Goal: Book appointment/travel/reservation

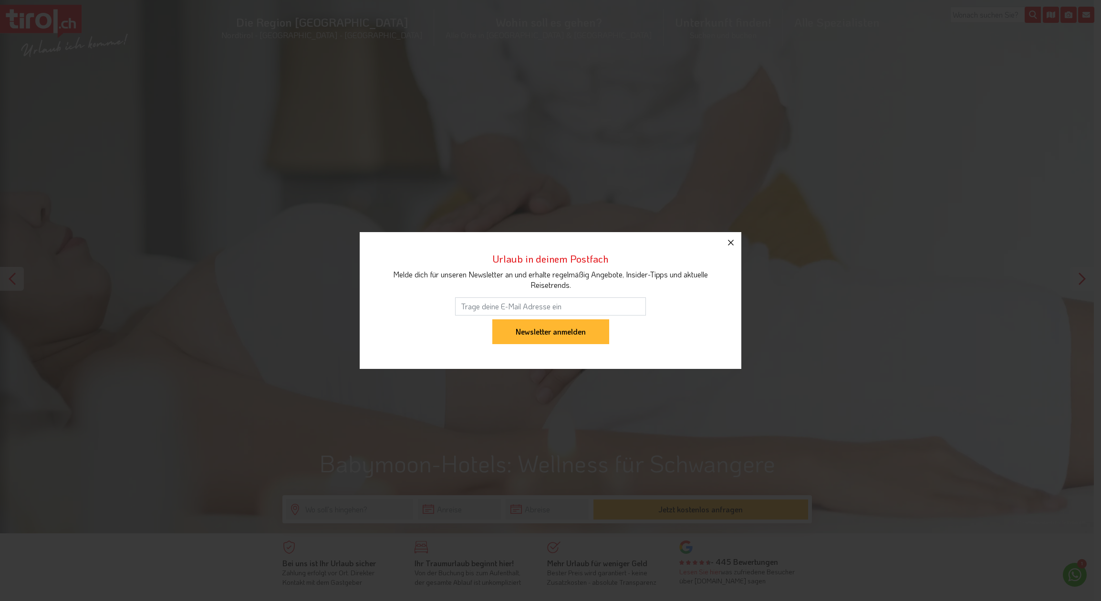
click at [730, 244] on icon "button" at bounding box center [731, 243] width 6 height 6
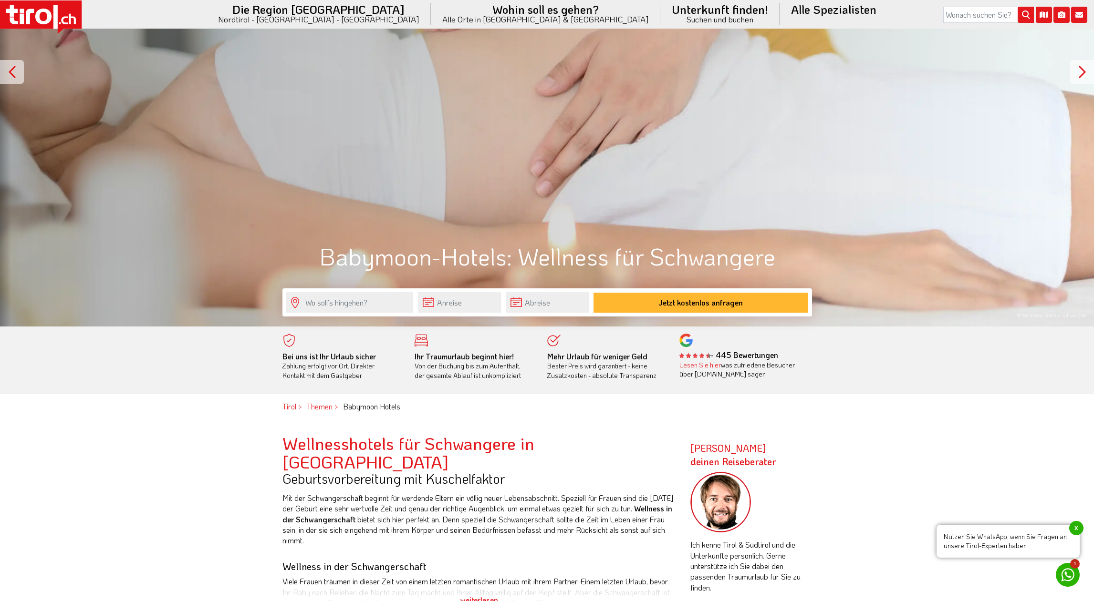
scroll to position [286, 0]
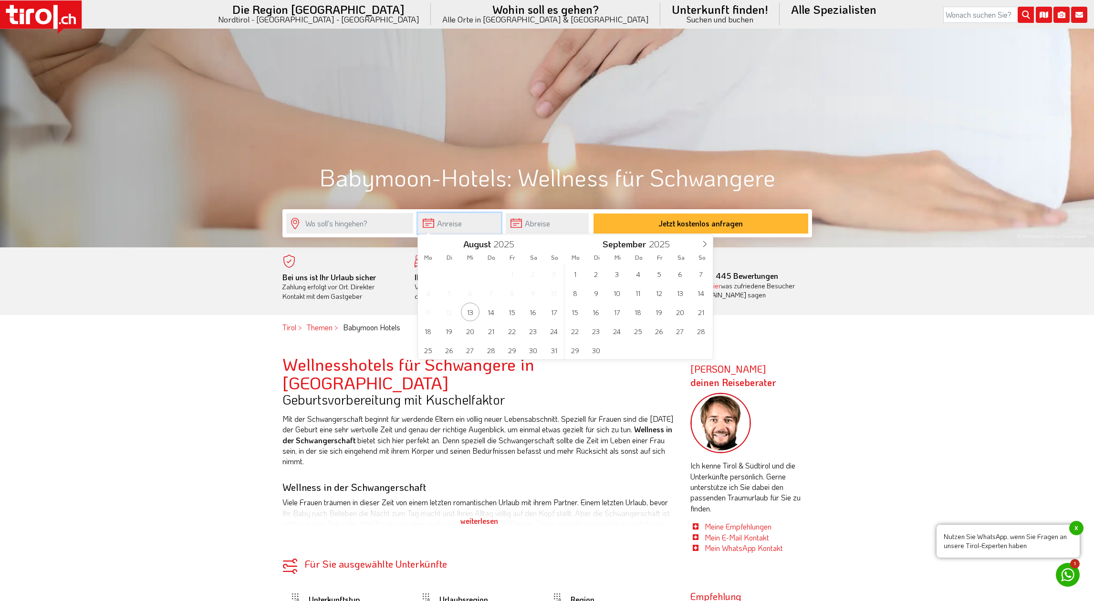
click at [474, 223] on input "text" at bounding box center [459, 223] width 83 height 21
click at [557, 314] on span "17" at bounding box center [554, 312] width 19 height 19
click at [537, 332] on span "23" at bounding box center [533, 331] width 19 height 19
type input "[DATE]"
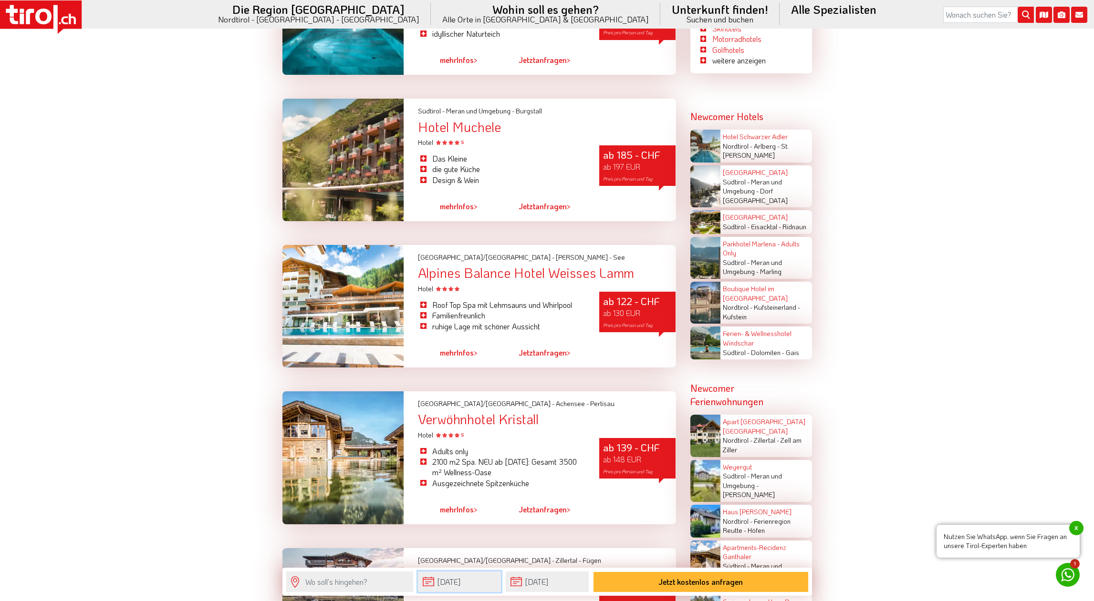
scroll to position [1812, 0]
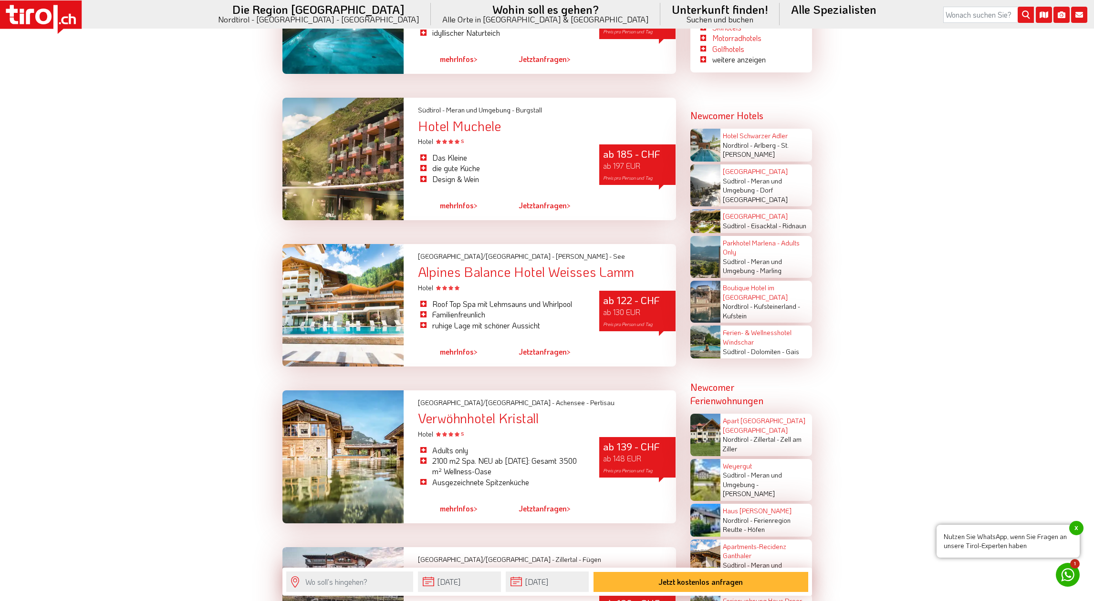
click at [340, 417] on div at bounding box center [343, 457] width 122 height 133
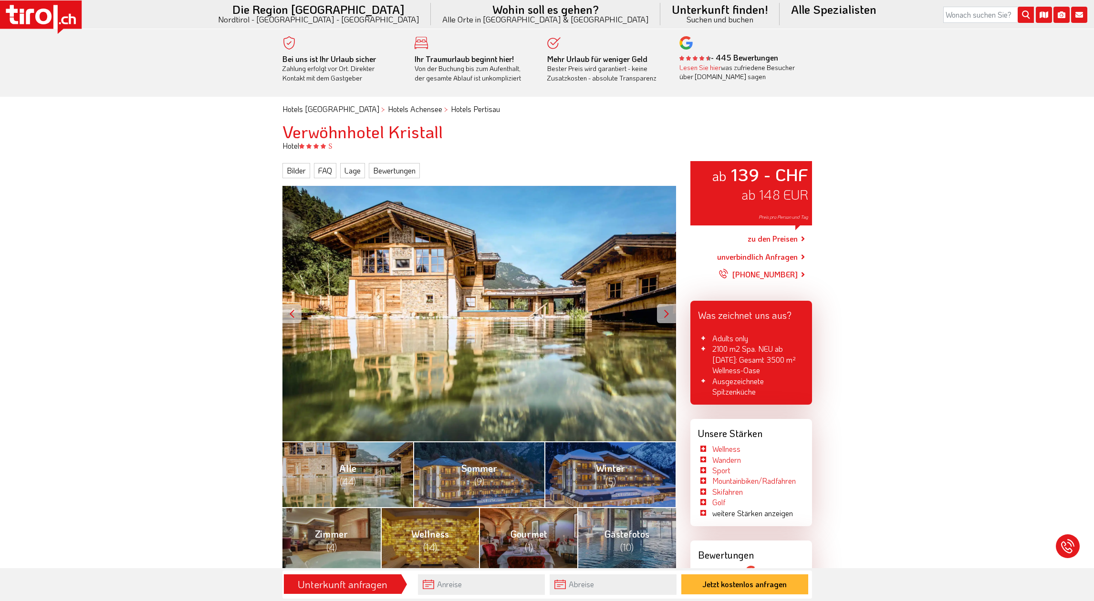
click at [663, 313] on div at bounding box center [666, 313] width 19 height 19
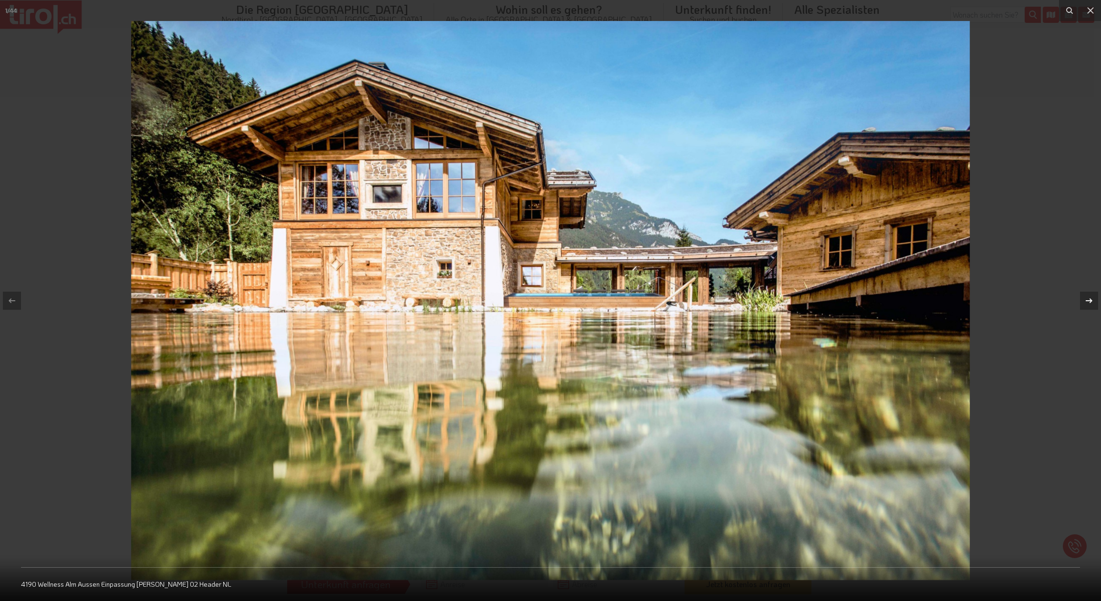
click at [1085, 300] on icon at bounding box center [1088, 300] width 11 height 11
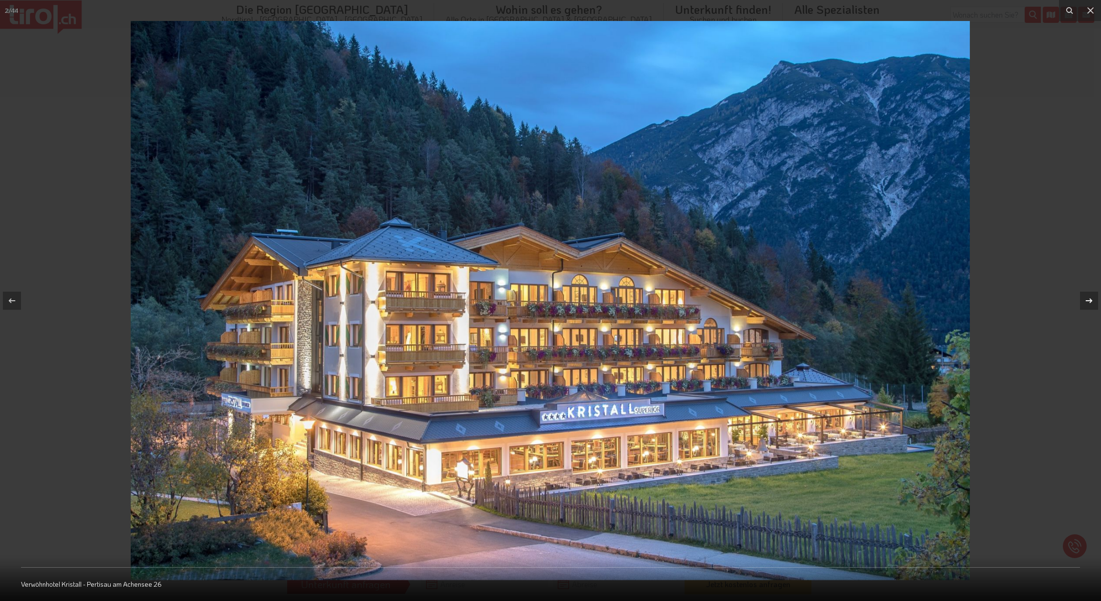
click at [1085, 302] on icon at bounding box center [1088, 300] width 11 height 11
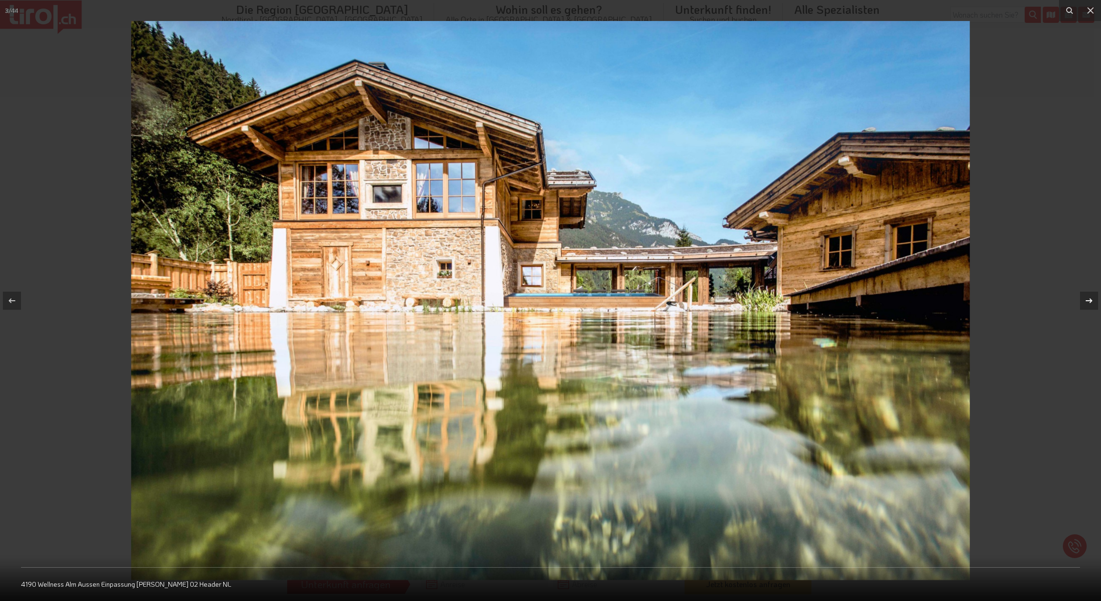
click at [1085, 302] on icon at bounding box center [1088, 300] width 11 height 11
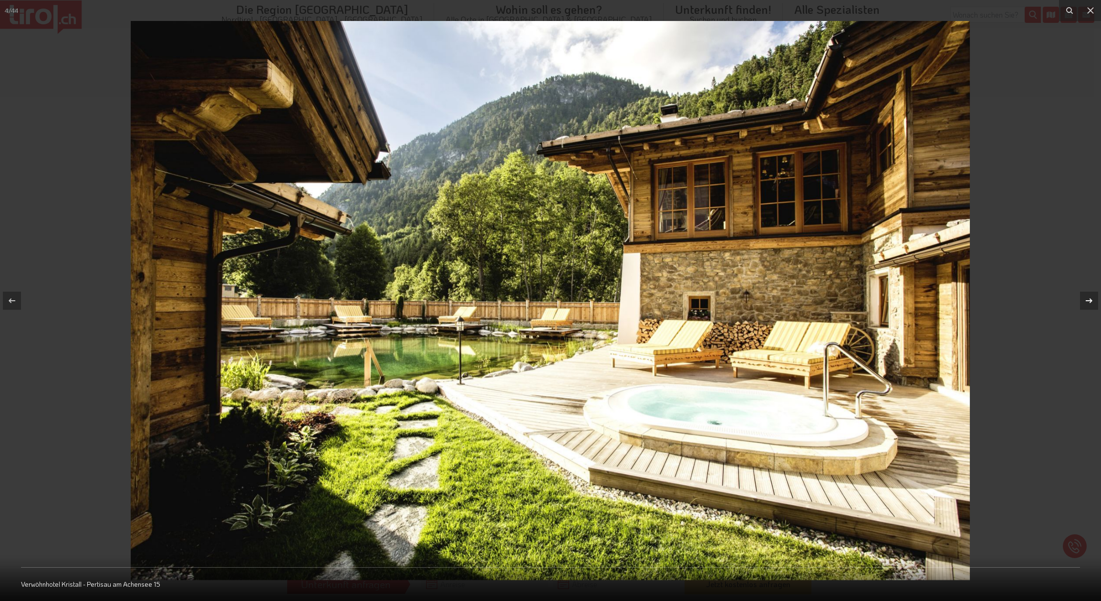
click at [1087, 302] on div "4 / 44 Verwöhnhotel Kristall - Pertisau am Achensee 15" at bounding box center [550, 300] width 1101 height 601
click at [1087, 302] on icon at bounding box center [1088, 300] width 11 height 11
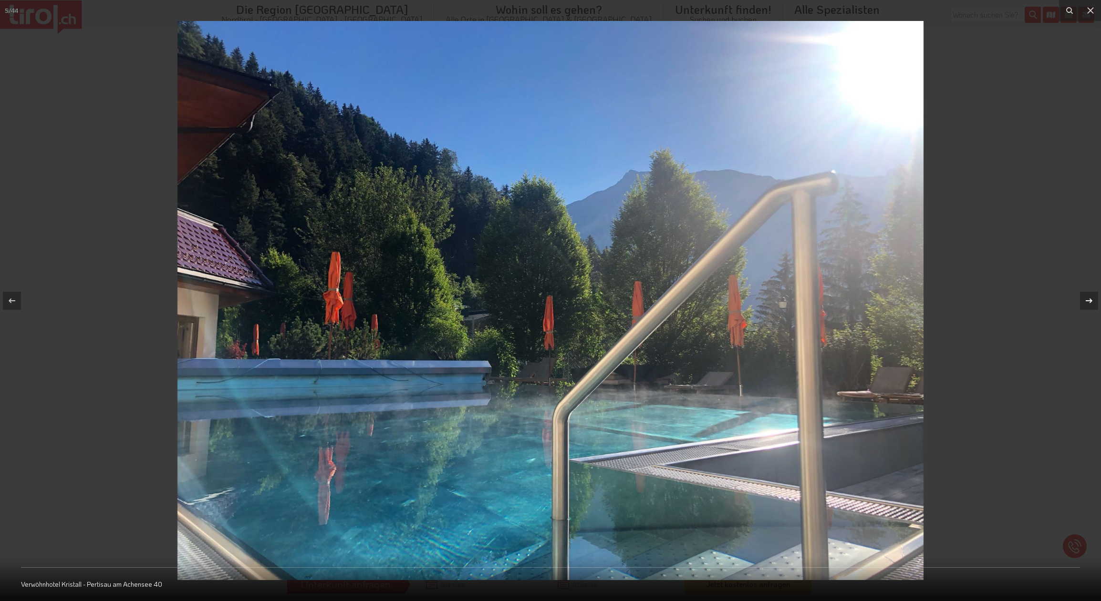
click at [1087, 302] on icon at bounding box center [1088, 300] width 11 height 11
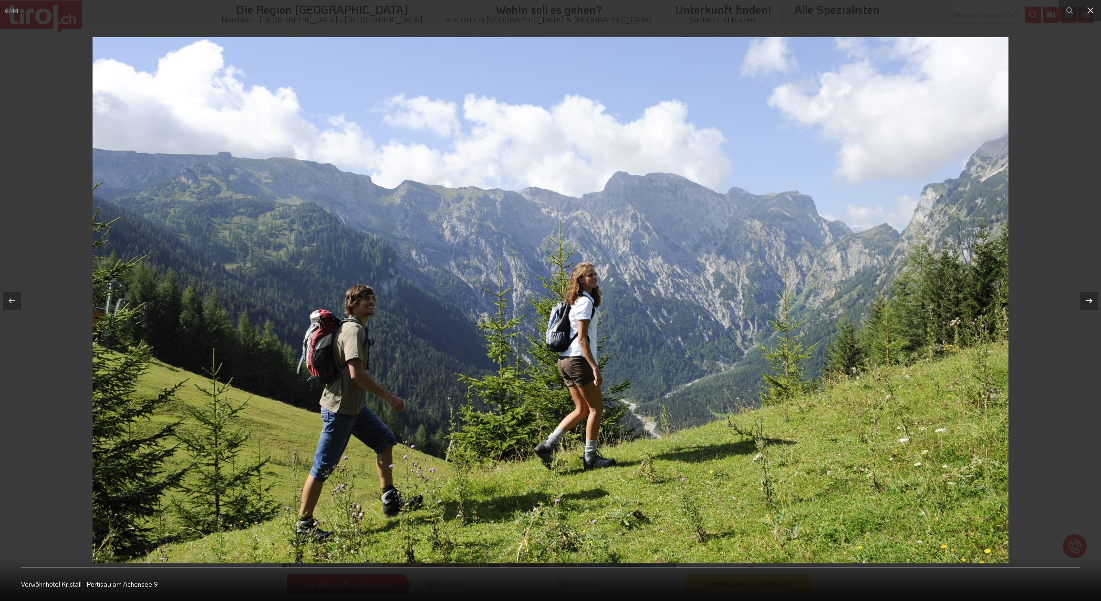
click at [1087, 302] on icon at bounding box center [1088, 300] width 11 height 11
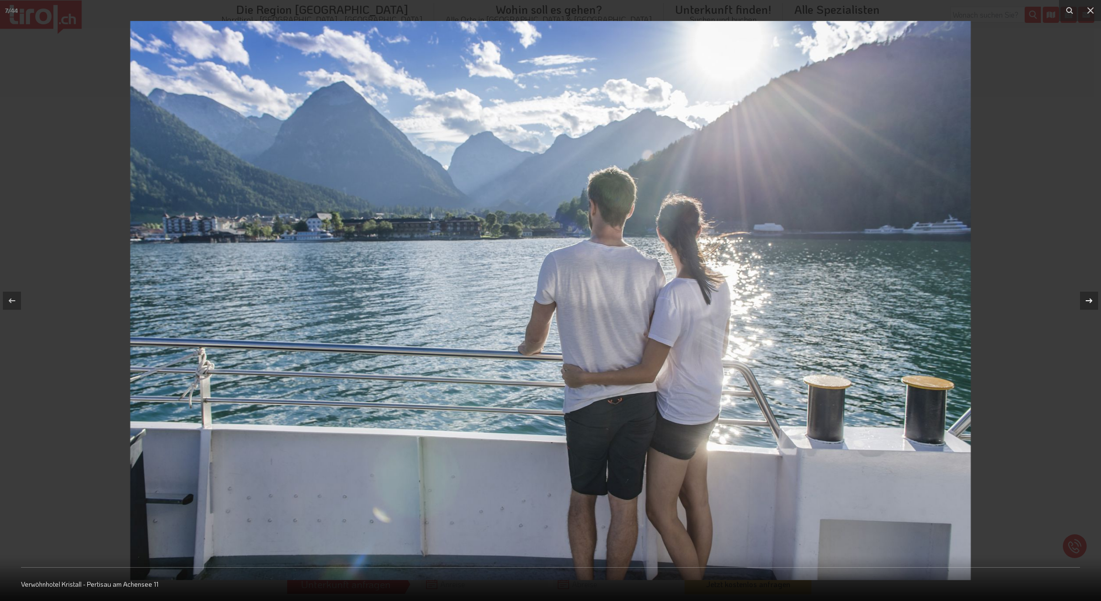
click at [1087, 302] on icon at bounding box center [1088, 300] width 11 height 11
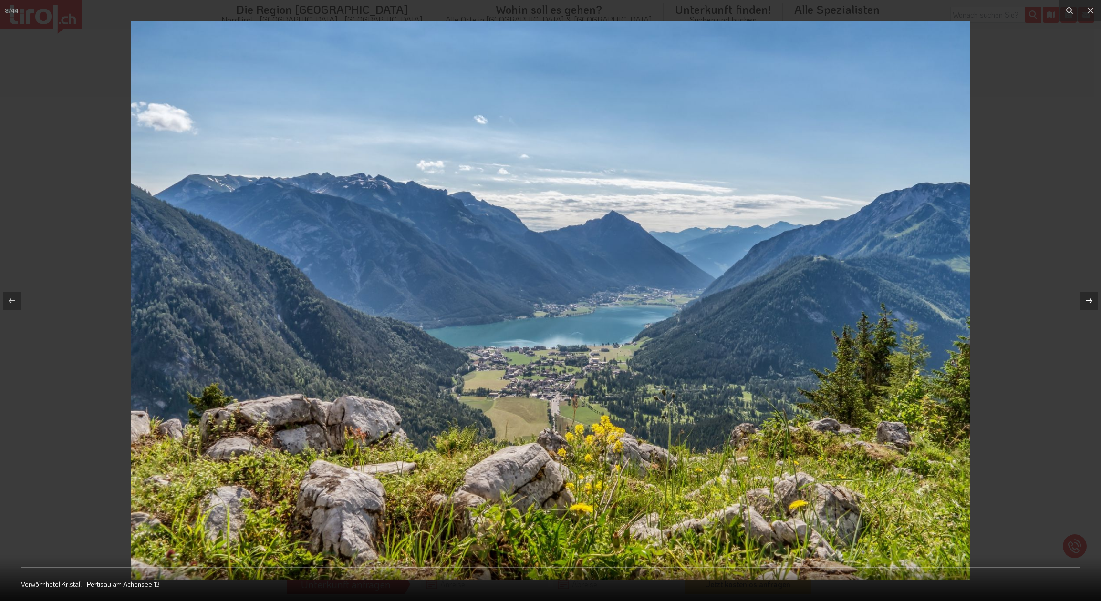
click at [1087, 302] on icon at bounding box center [1088, 300] width 11 height 11
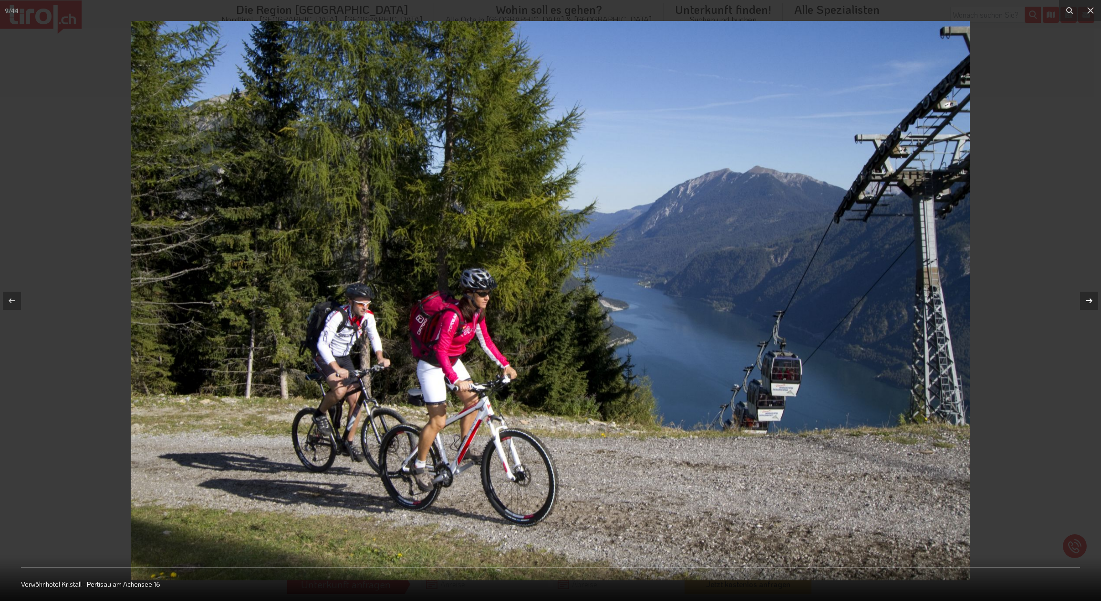
click at [1087, 302] on icon at bounding box center [1088, 300] width 11 height 11
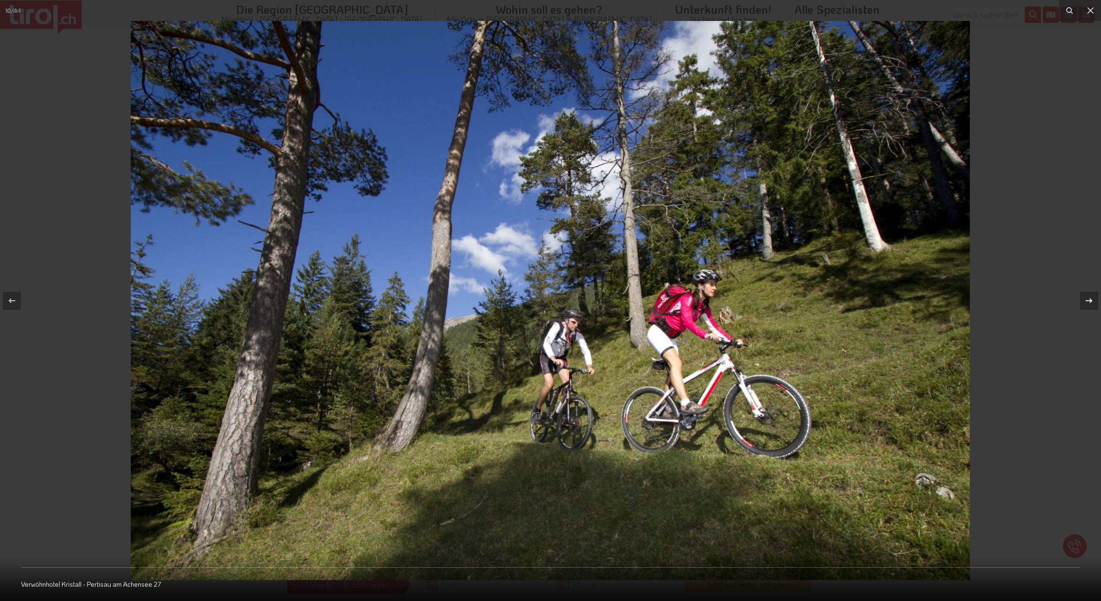
click at [1087, 302] on icon at bounding box center [1088, 300] width 11 height 11
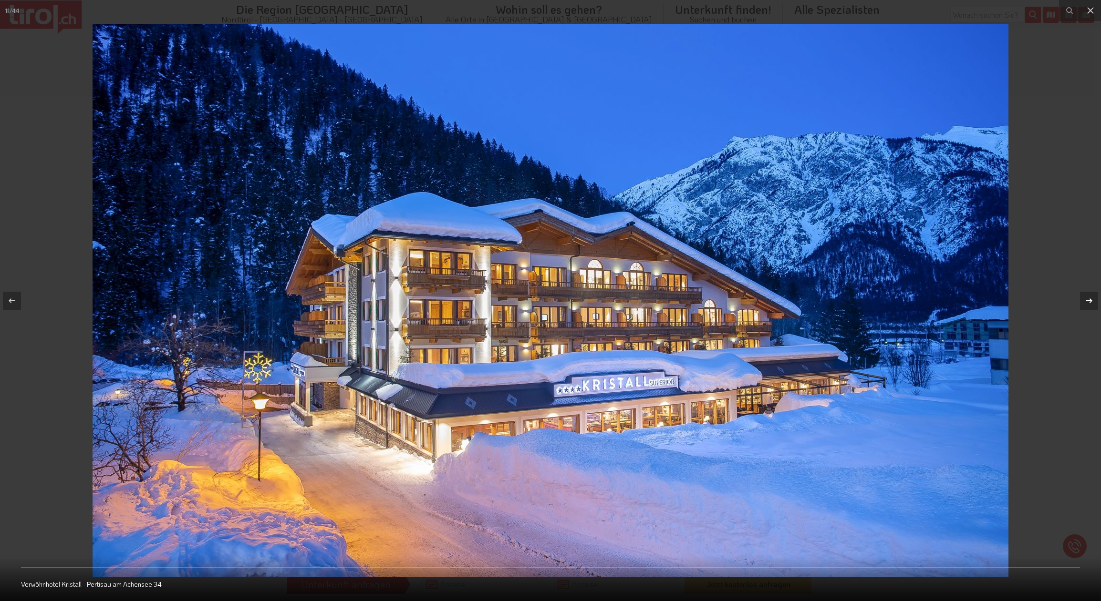
click at [1087, 302] on icon at bounding box center [1088, 300] width 11 height 11
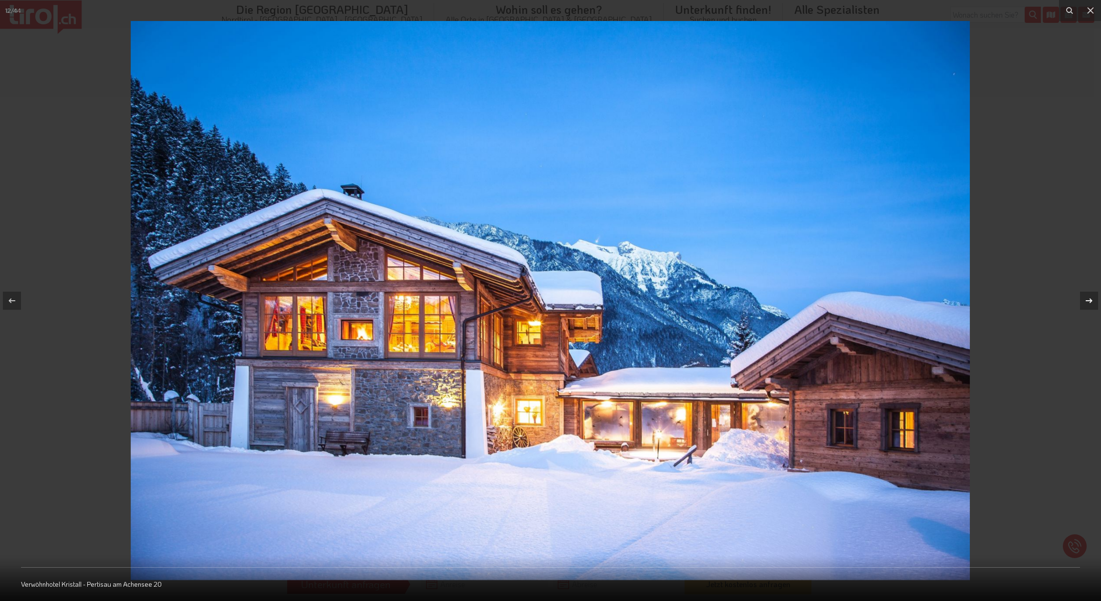
click at [1087, 302] on icon at bounding box center [1088, 300] width 11 height 11
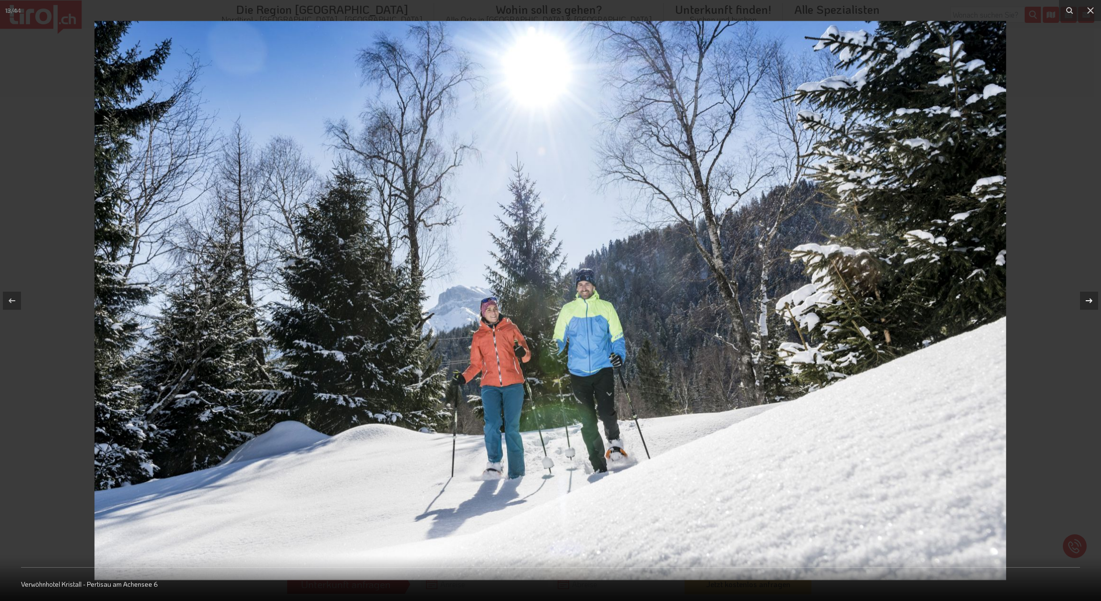
click at [1087, 302] on icon at bounding box center [1088, 300] width 11 height 11
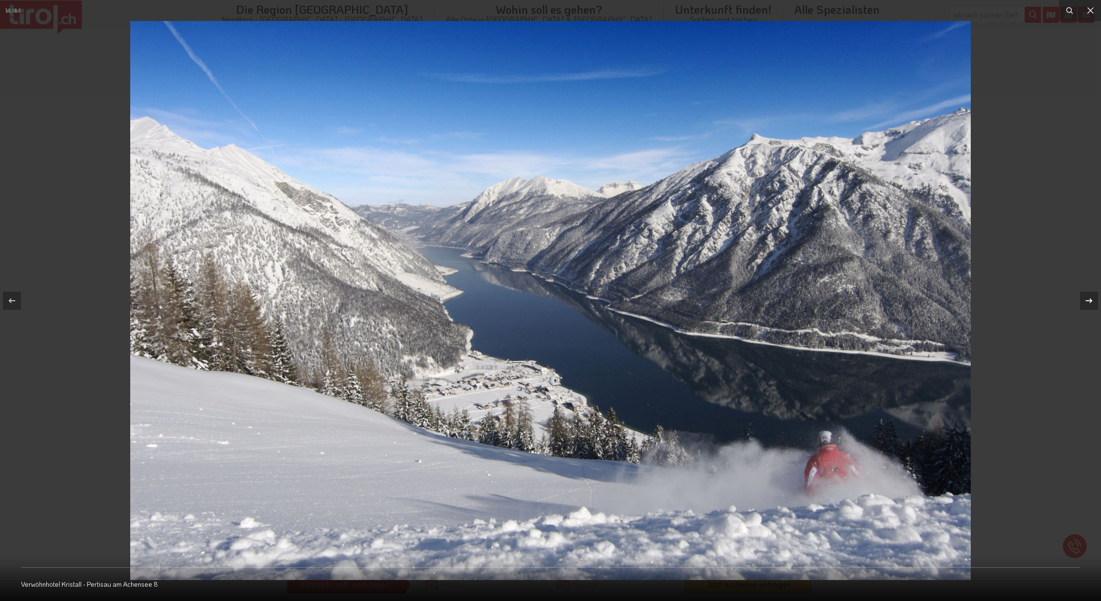
click at [1087, 302] on icon at bounding box center [1088, 300] width 11 height 11
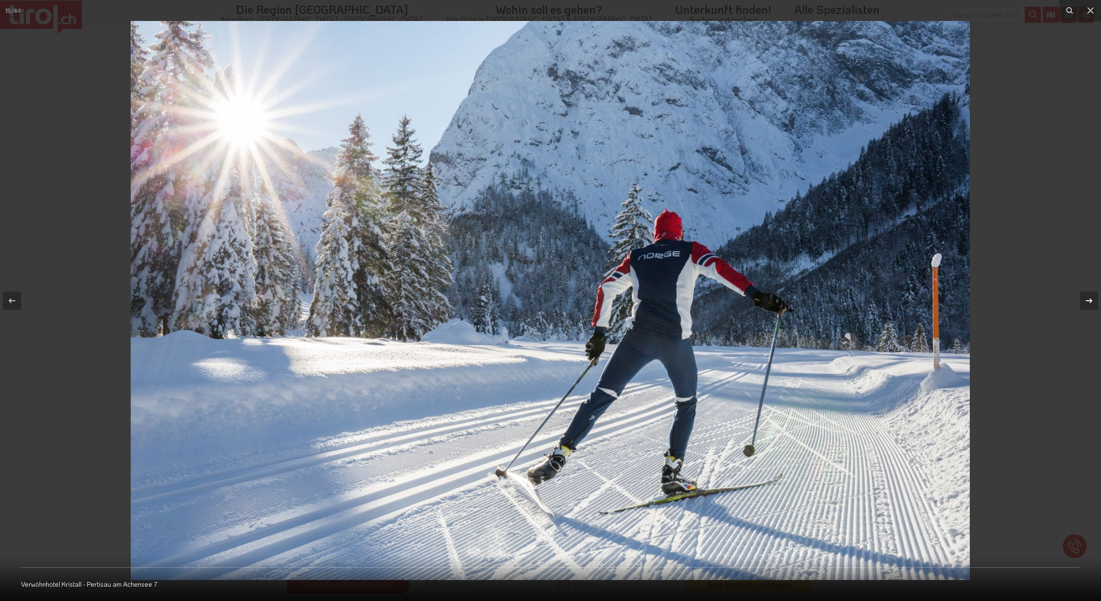
click at [1087, 302] on icon at bounding box center [1088, 300] width 11 height 11
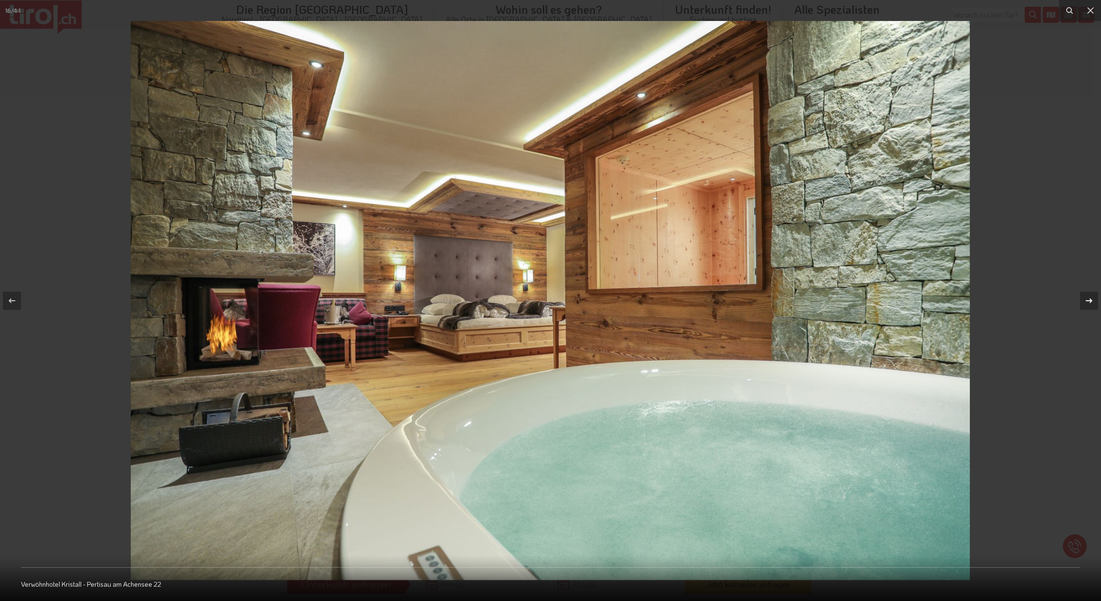
click at [1087, 302] on icon at bounding box center [1088, 300] width 11 height 11
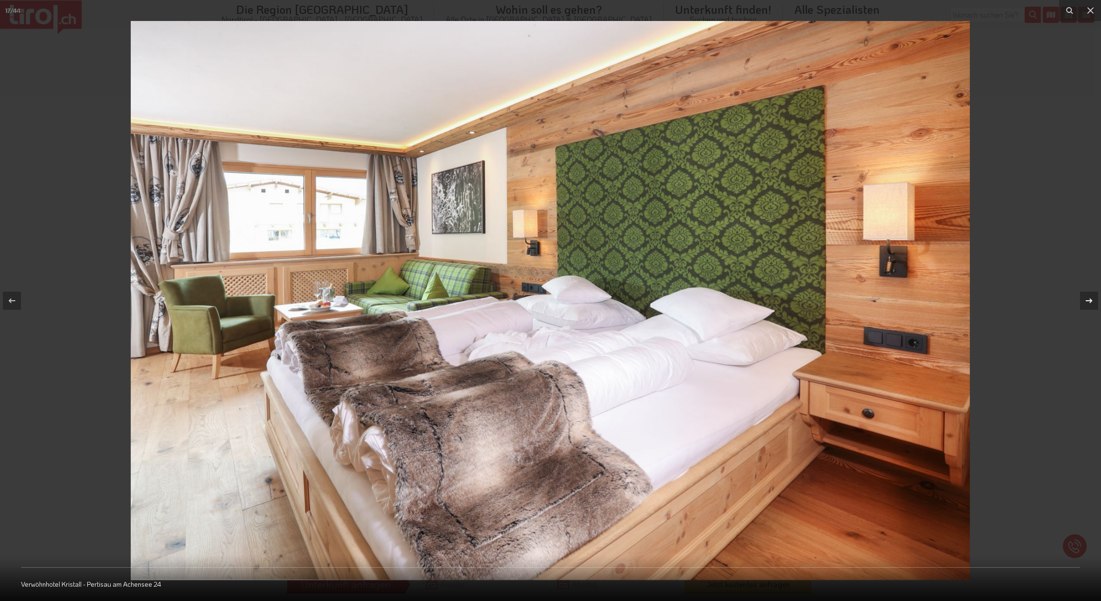
click at [1087, 302] on icon at bounding box center [1088, 300] width 11 height 11
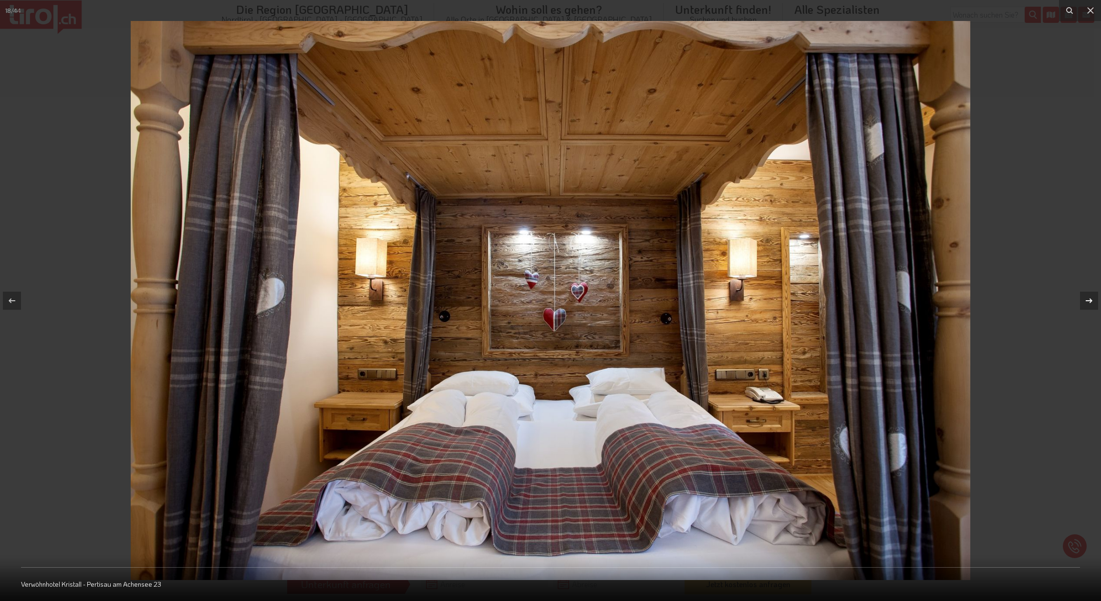
click at [1087, 302] on icon at bounding box center [1088, 300] width 11 height 11
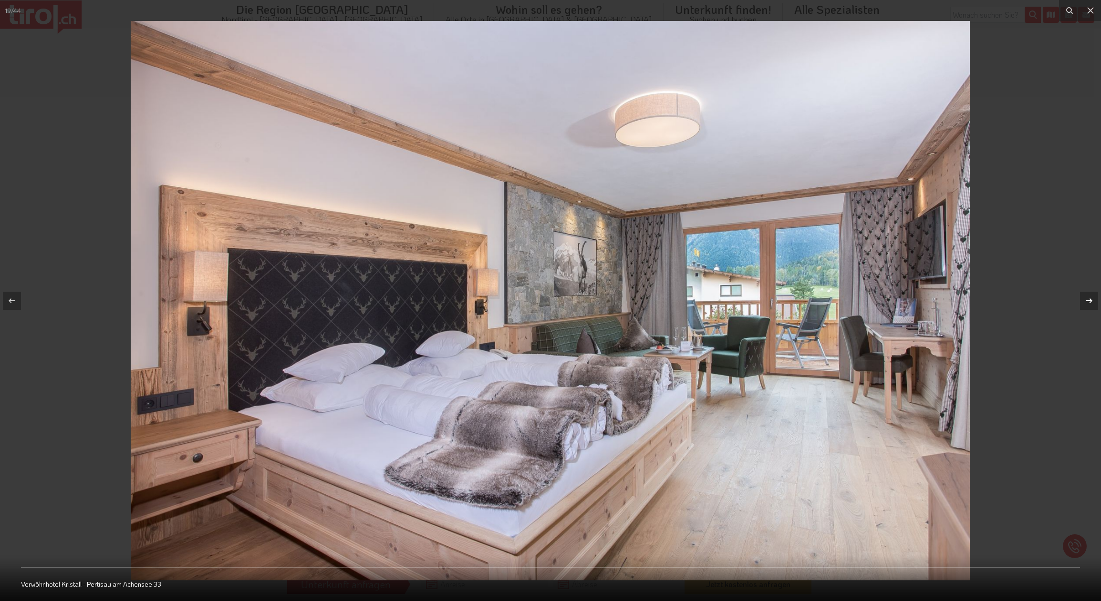
click at [1087, 302] on icon at bounding box center [1088, 300] width 11 height 11
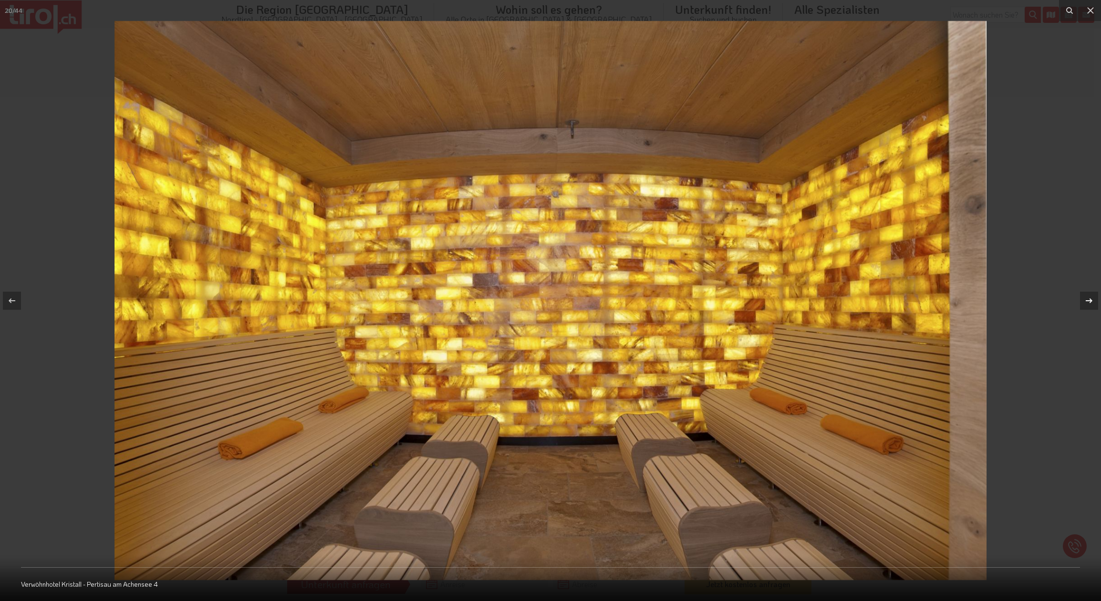
click at [1087, 302] on icon at bounding box center [1088, 300] width 11 height 11
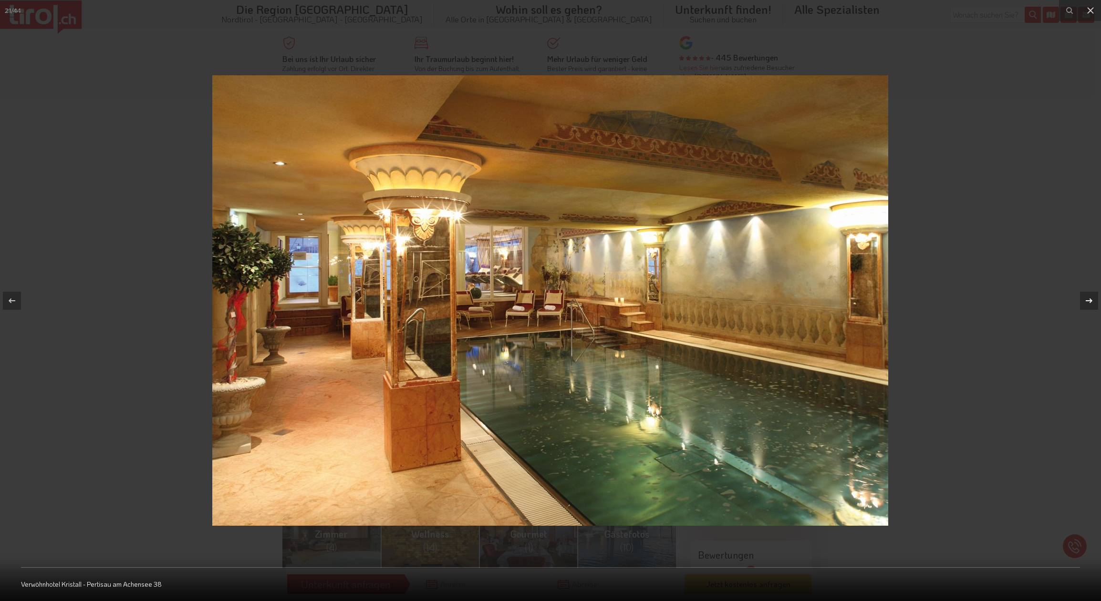
click at [1087, 302] on icon at bounding box center [1088, 300] width 11 height 11
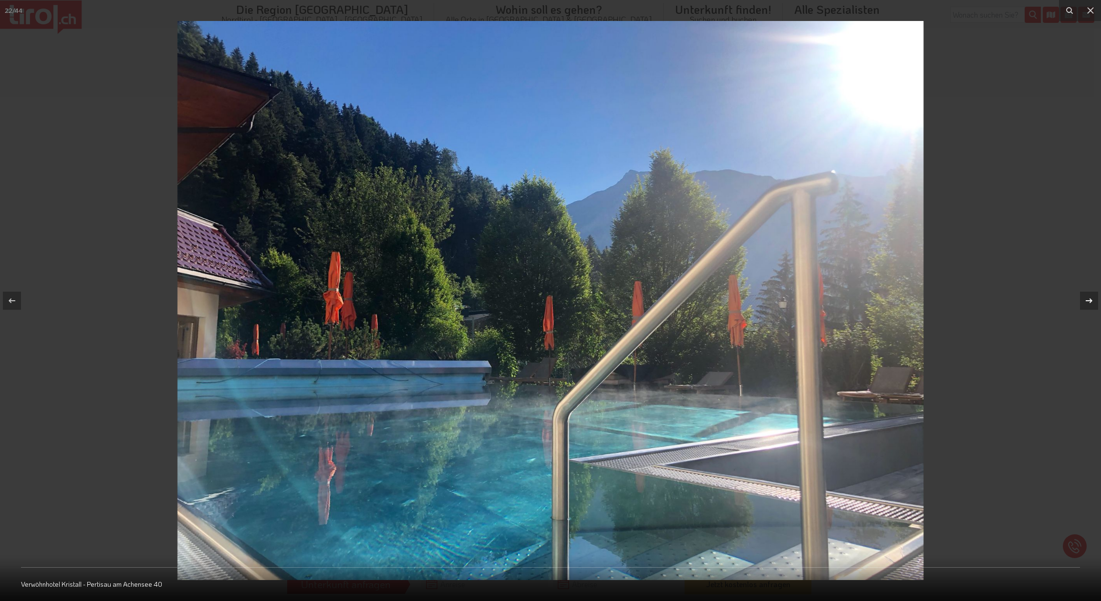
click at [1087, 302] on icon at bounding box center [1088, 300] width 11 height 11
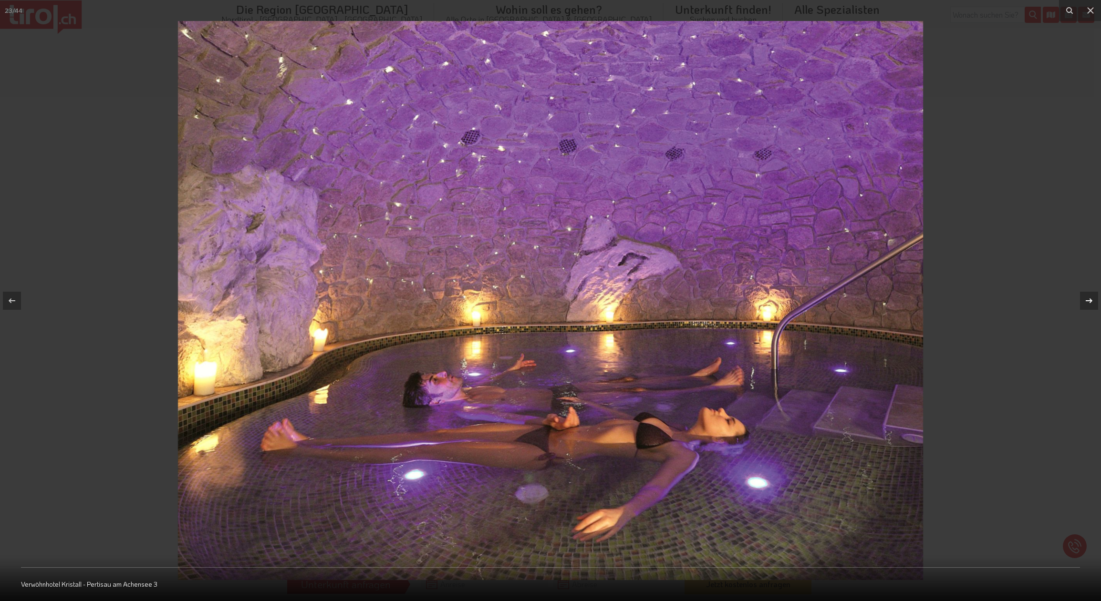
click at [1087, 302] on icon at bounding box center [1088, 300] width 11 height 11
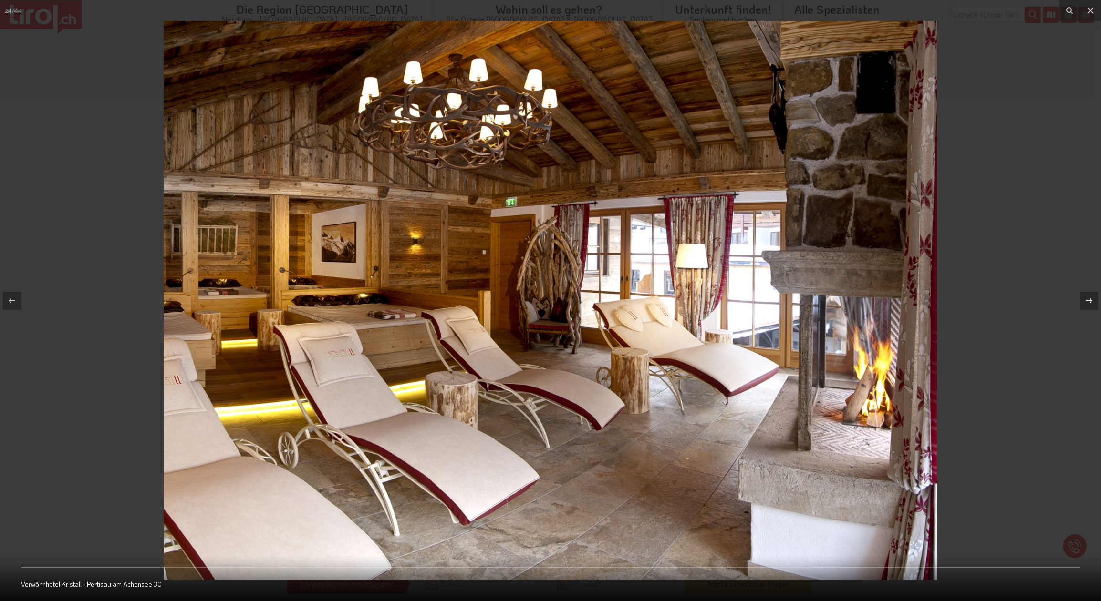
click at [1087, 302] on icon at bounding box center [1088, 300] width 11 height 11
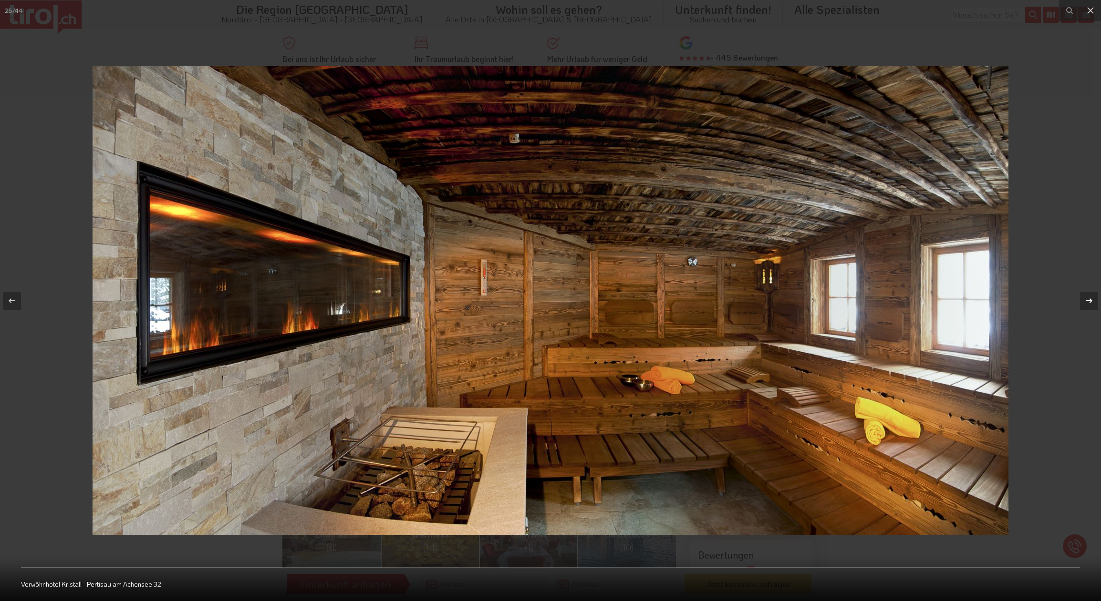
click at [1087, 302] on icon at bounding box center [1088, 300] width 11 height 11
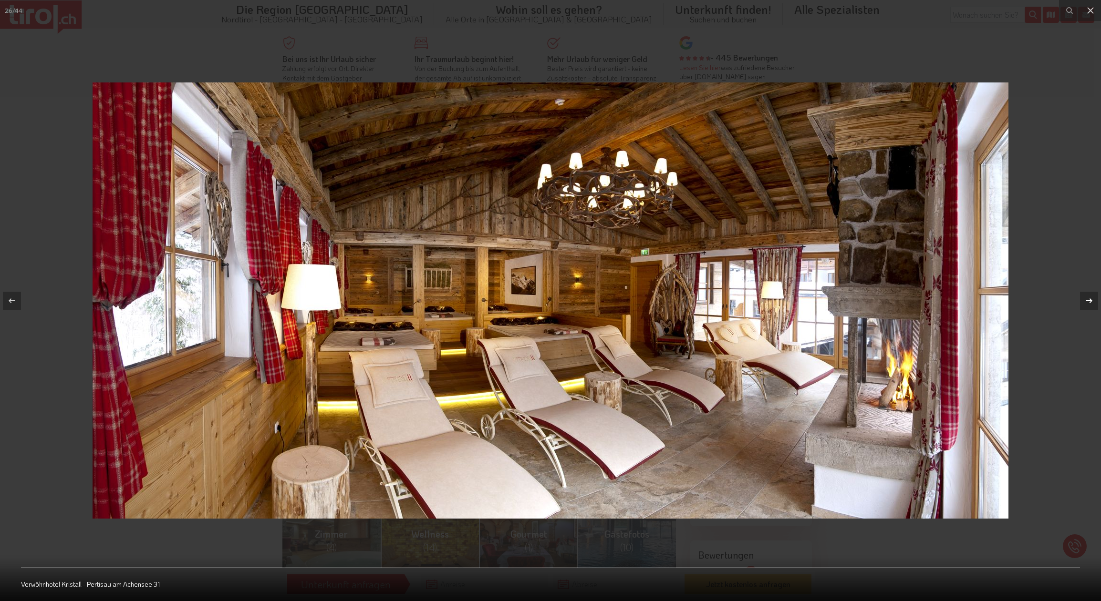
click at [1087, 302] on icon at bounding box center [1088, 300] width 11 height 11
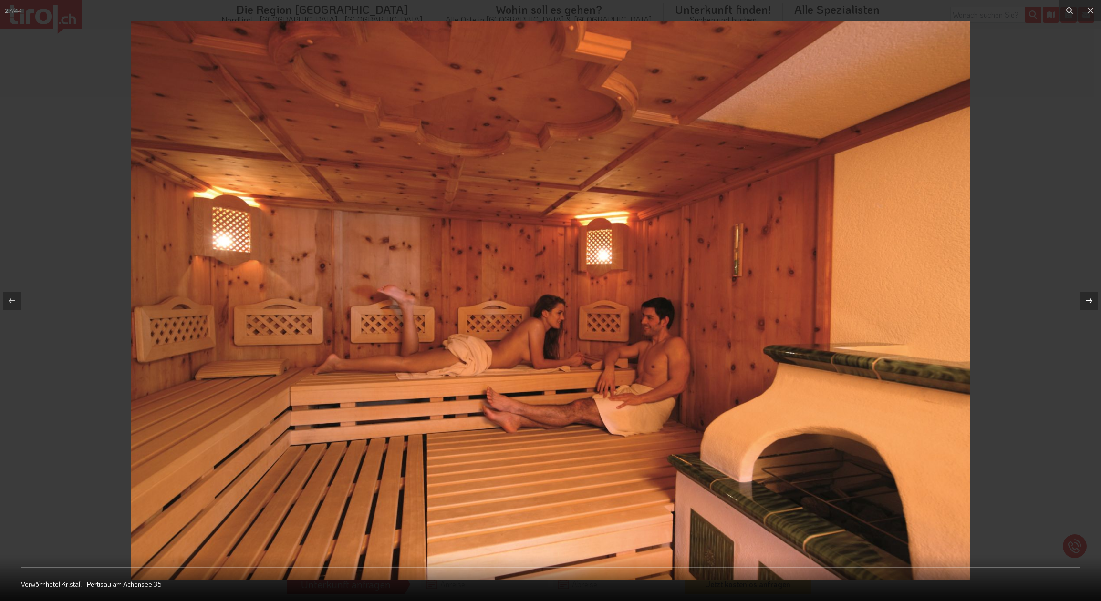
click at [1087, 302] on icon at bounding box center [1088, 300] width 11 height 11
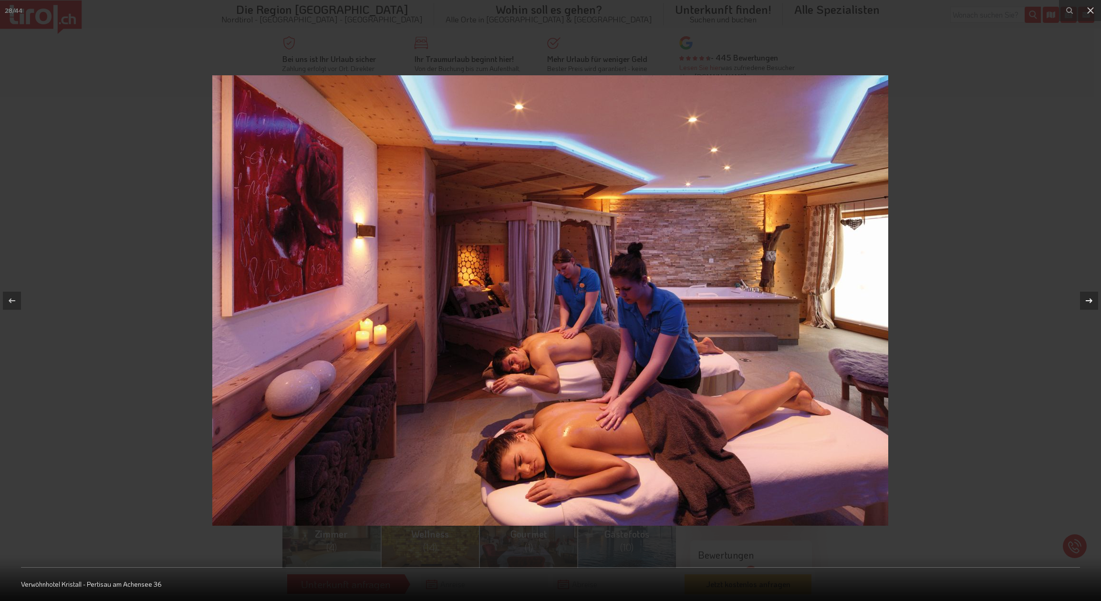
click at [1087, 302] on icon at bounding box center [1088, 300] width 11 height 11
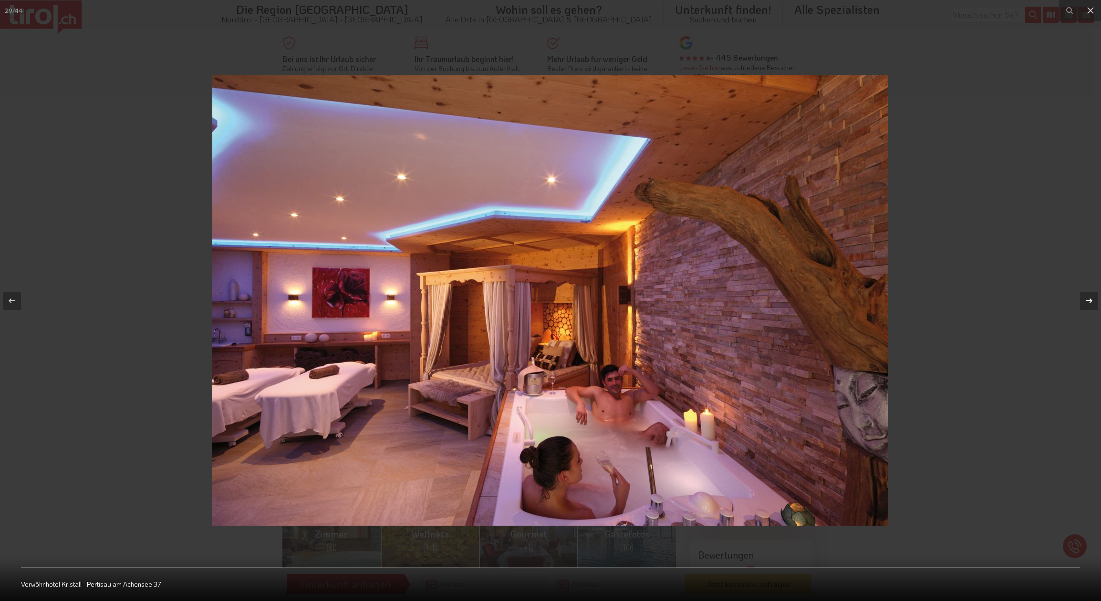
click at [1087, 302] on icon at bounding box center [1088, 300] width 11 height 11
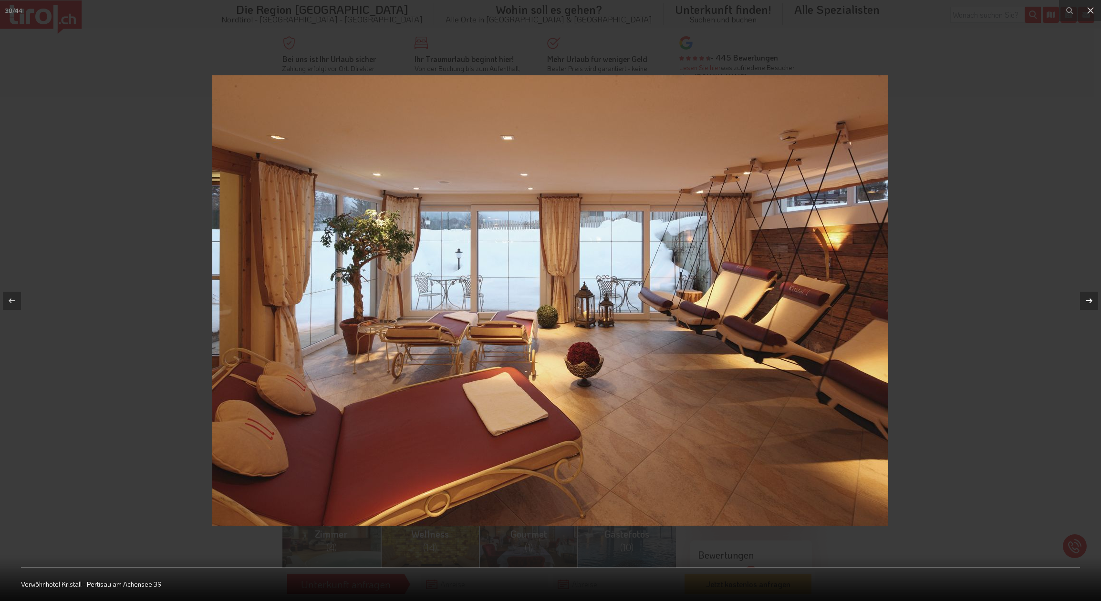
click at [1087, 302] on icon at bounding box center [1088, 300] width 11 height 11
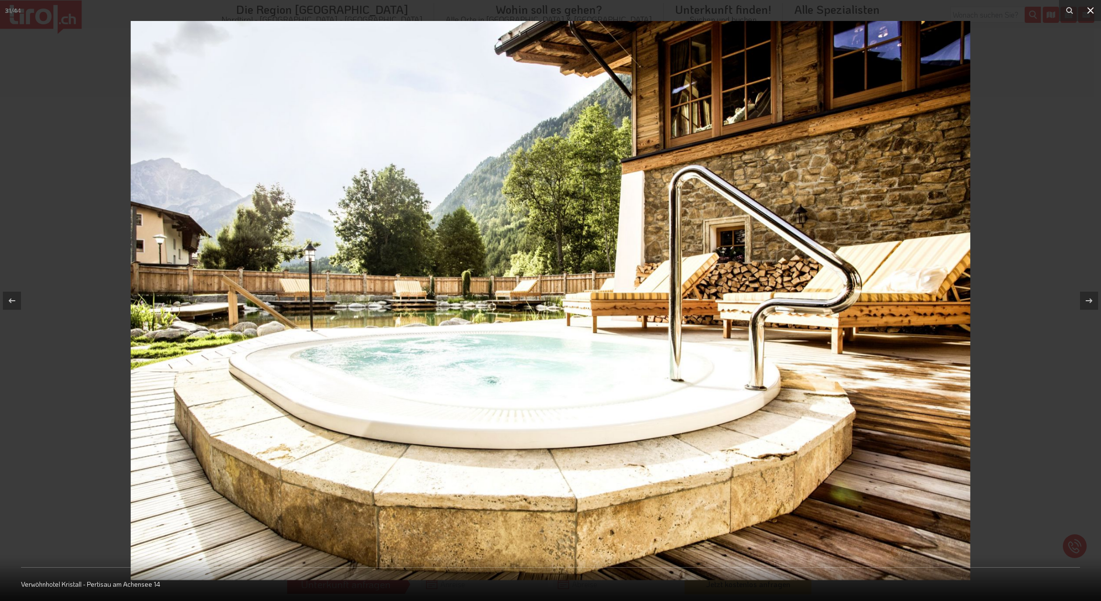
click at [1085, 16] on icon at bounding box center [1089, 10] width 11 height 11
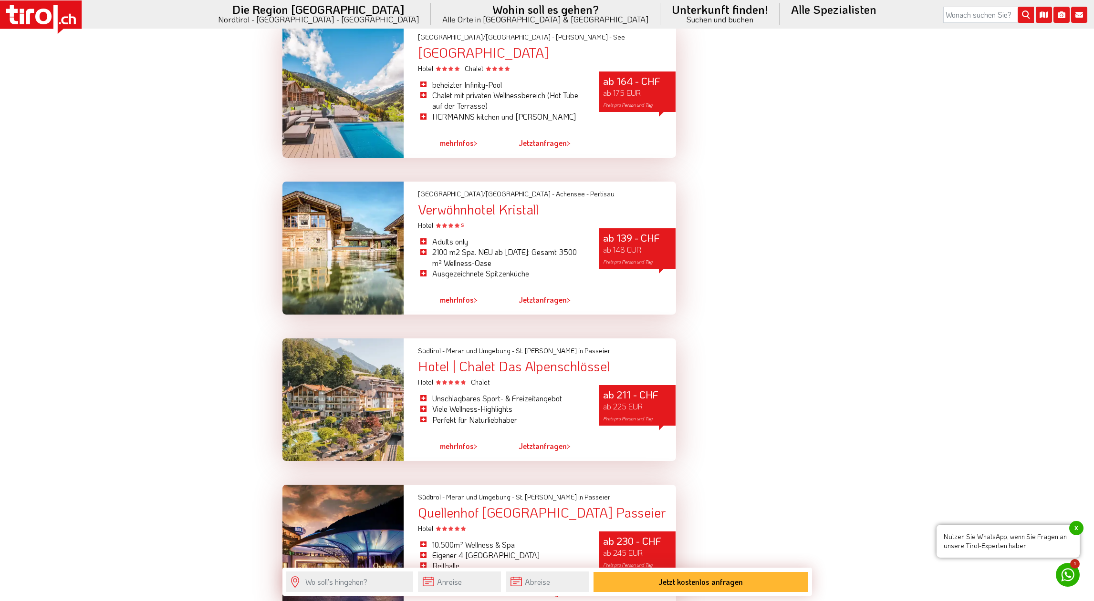
scroll to position [2194, 0]
